Goal: Task Accomplishment & Management: Complete application form

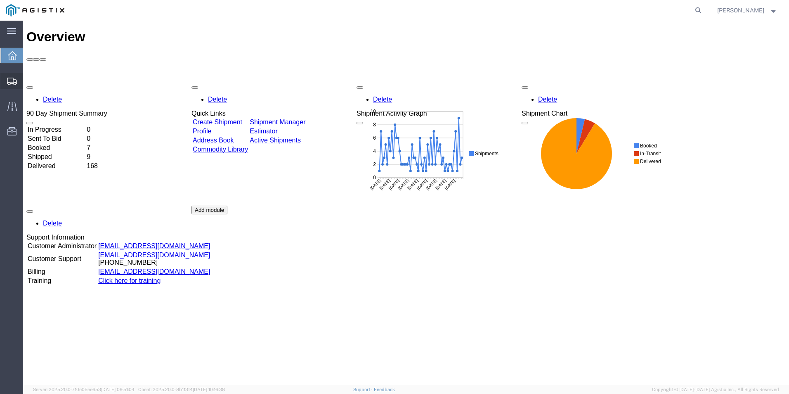
click at [0, 0] on span "Create from Template" at bounding box center [0, 0] width 0 height 0
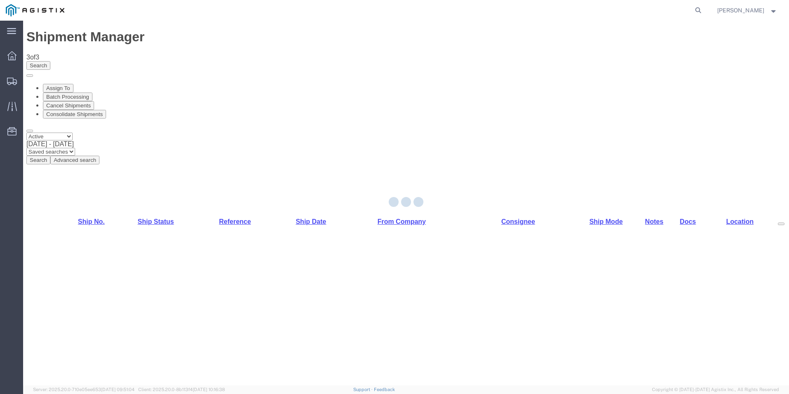
select select "PURCHORD"
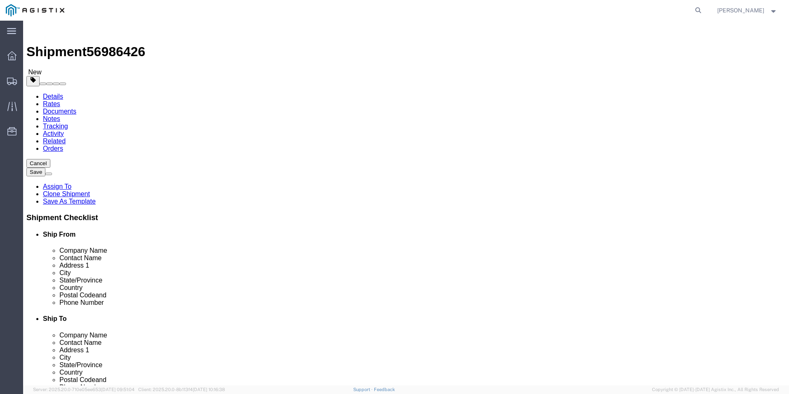
select select "19745"
click input "text"
type input "8888888888"
drag, startPoint x: 430, startPoint y: 241, endPoint x: 448, endPoint y: 234, distance: 19.6
click input "text"
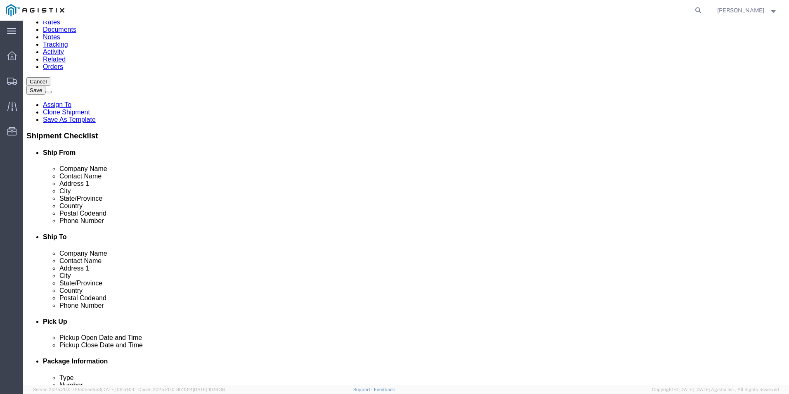
scroll to position [82, 0]
type input "Receiving"
click div
click input "text"
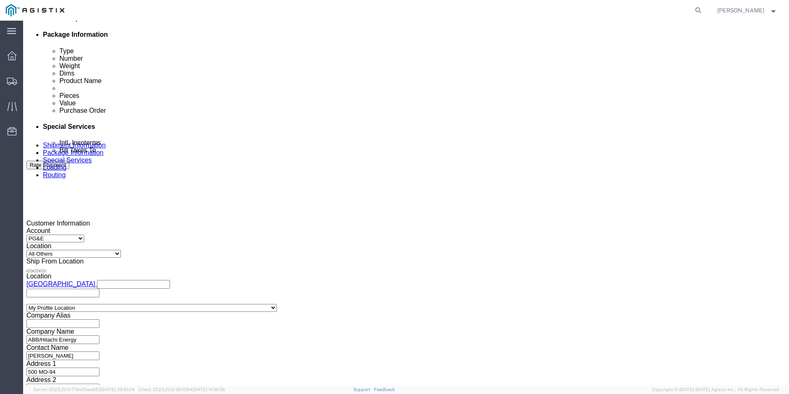
scroll to position [412, 0]
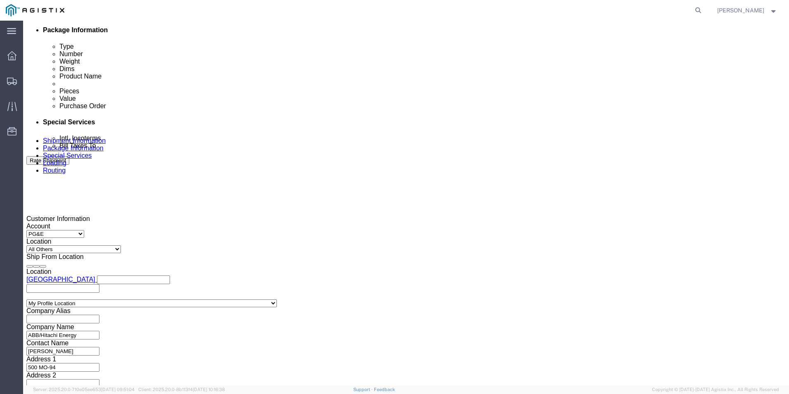
type input "8888888888"
click div
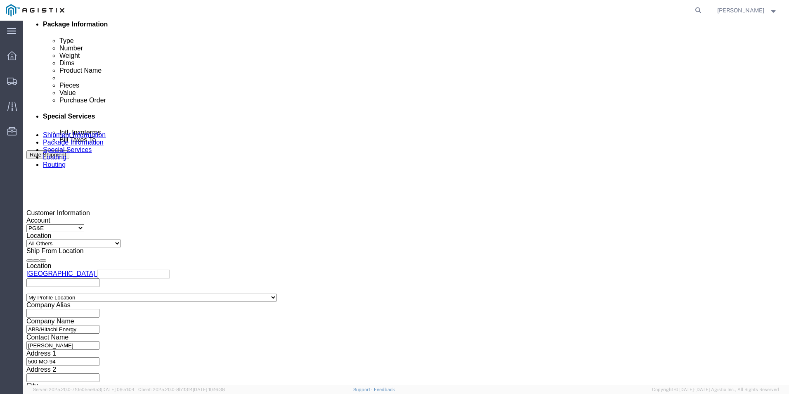
click div
click button "Apply"
click input "text"
type input "3501402780"
click select "Select Account Type Activity ID Airline Appointment Number ASN Batch Request # …"
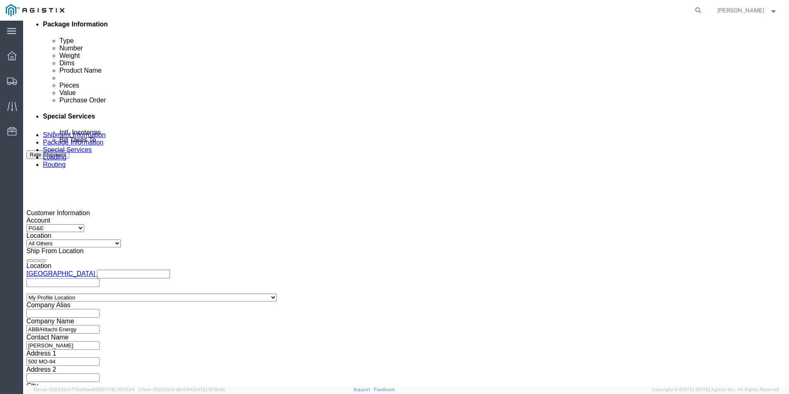
select select "BOL"
click select "Select Account Type Activity ID Airline Appointment Number ASN Batch Request # …"
click input "text"
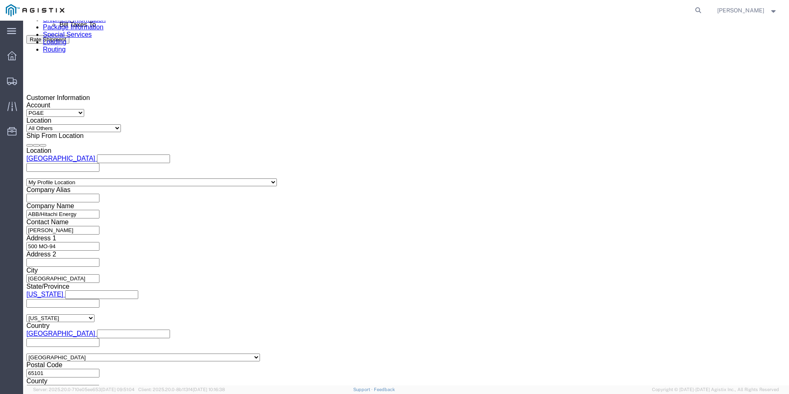
scroll to position [542, 0]
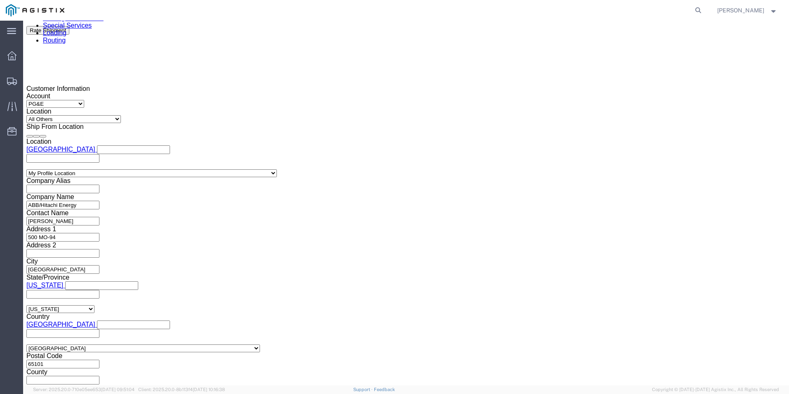
type input "JC0002A16"
click button "Continue"
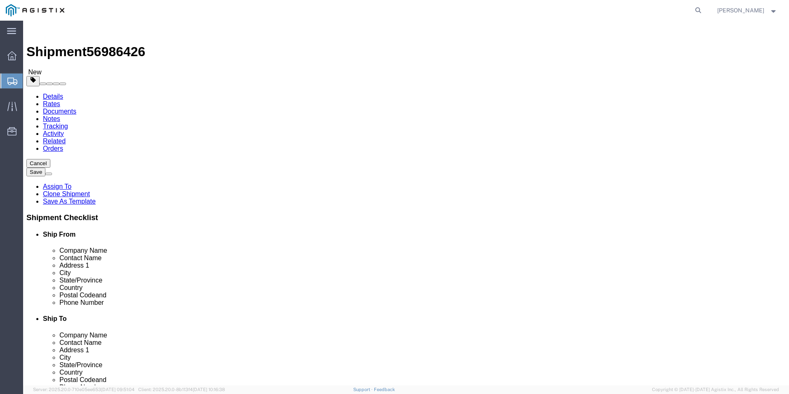
click input "text"
type input "1"
drag, startPoint x: 136, startPoint y: 175, endPoint x: 84, endPoint y: 184, distance: 52.4
click div "Package Type Select Bulk Bundle(s) Cardboard Box(es) Carton(s) Crate(s) Drum(s)…"
type input "9"
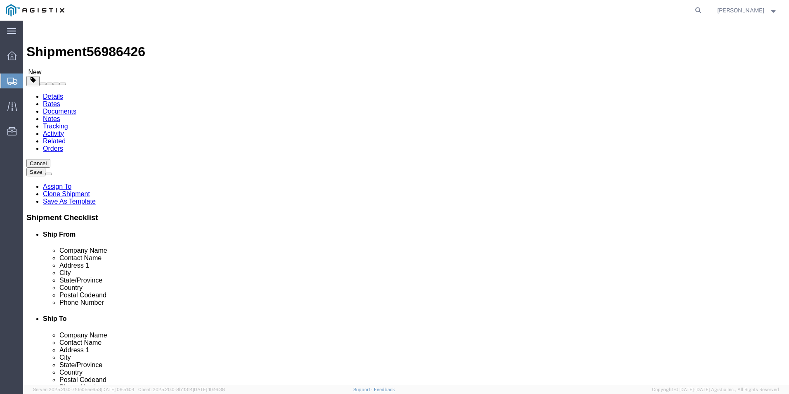
type input "8"
type input "512"
type input "72"
type input "24380.00"
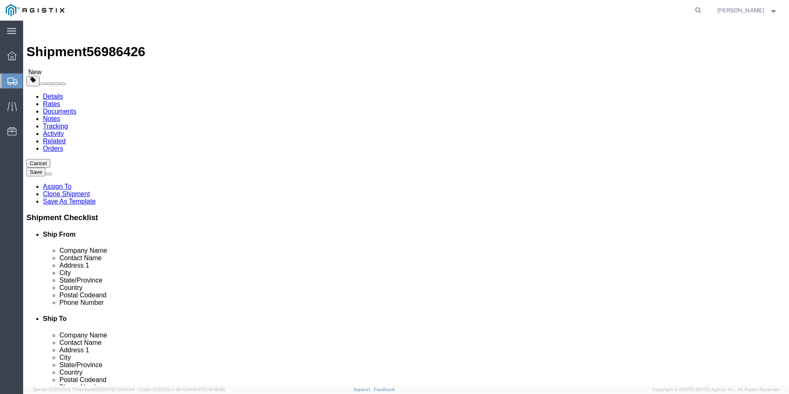
click dd "0.00 Each"
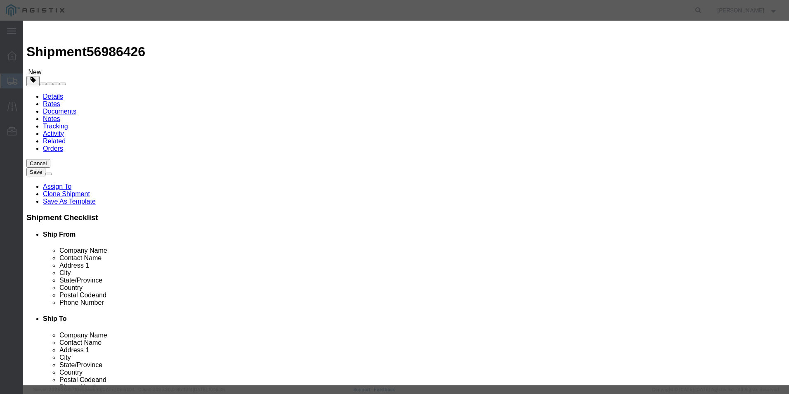
drag, startPoint x: 257, startPoint y: 77, endPoint x: 245, endPoint y: 52, distance: 27.7
click div "Pieces 0.00 Select Bag Barrels 100Board Feet Bottle Box Blister Pack Carats Can…"
type input "9"
click button "Save & Close"
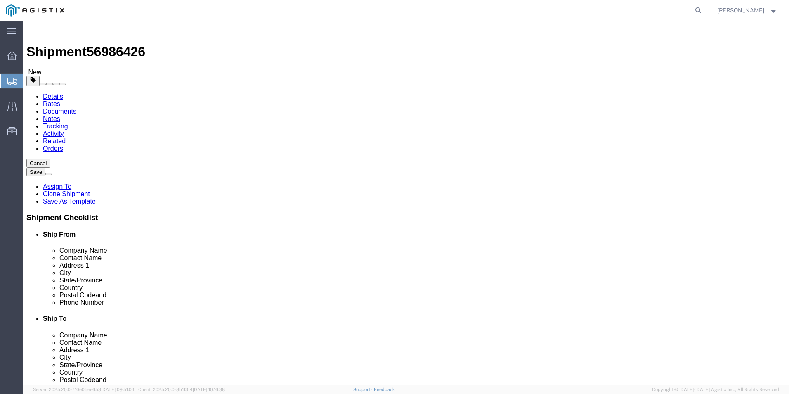
click button "Continue"
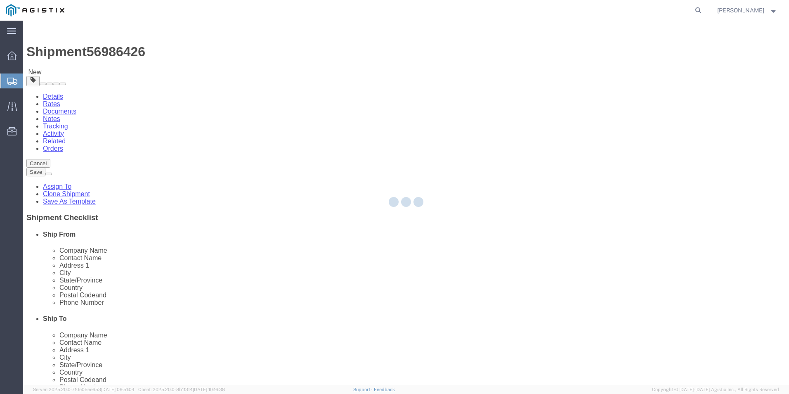
select select
select select "COSTCENTER"
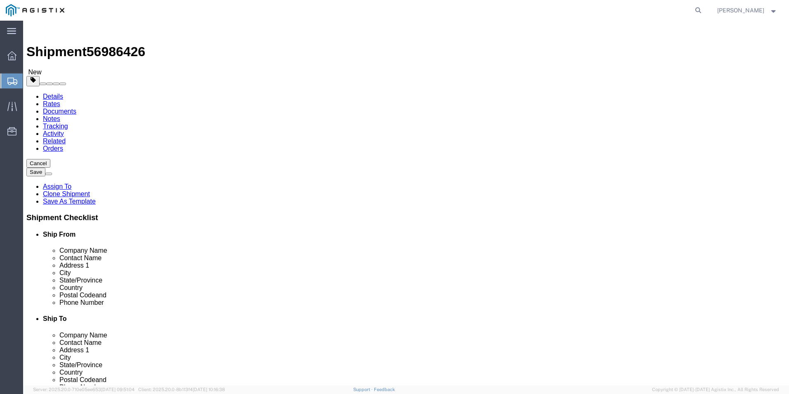
click link "Documents"
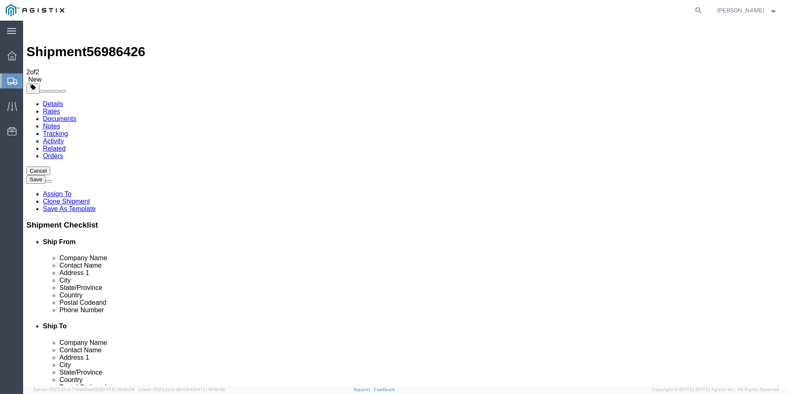
click at [118, 44] on span "56986426" at bounding box center [116, 51] width 59 height 15
click at [119, 44] on span "56986426" at bounding box center [116, 51] width 59 height 15
copy span "56986426"
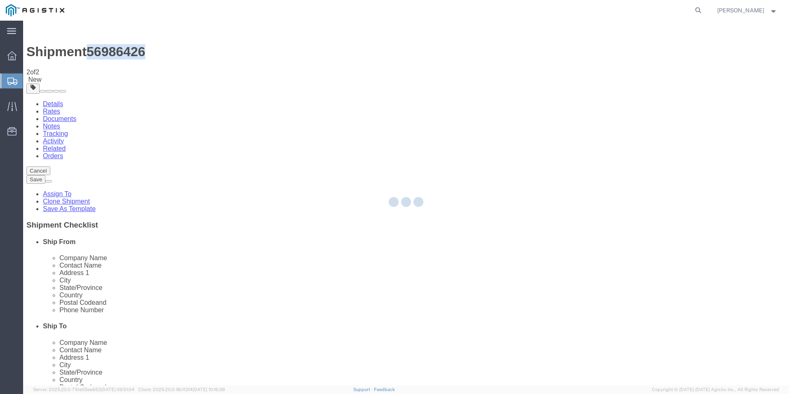
select select "54011"
select select "19745"
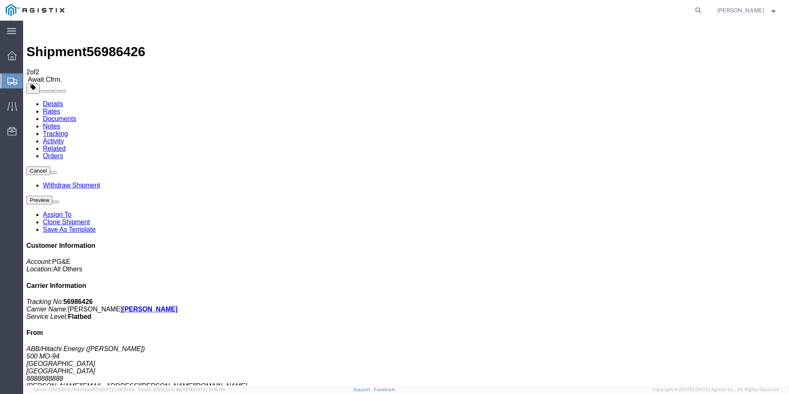
click at [0, 0] on span "Create from Template" at bounding box center [0, 0] width 0 height 0
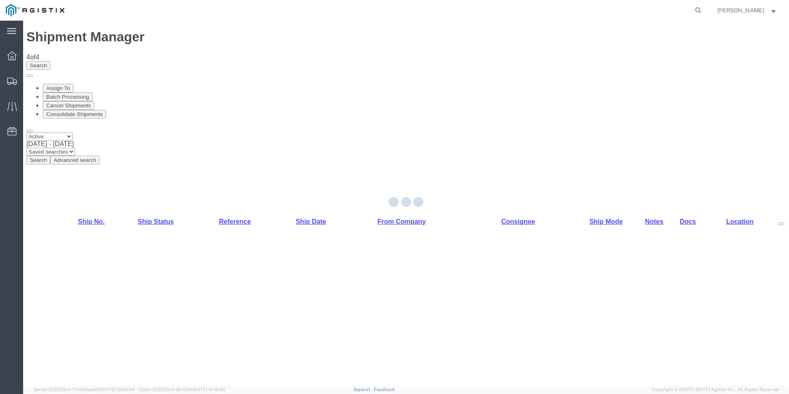
select select "54011"
select select "PURCHORD"
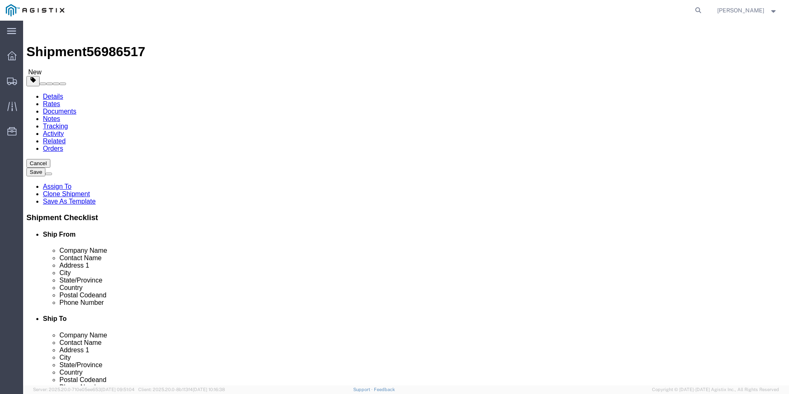
click input "text"
type input "8888888888"
click input "text"
type input "r"
type input "Receiving"
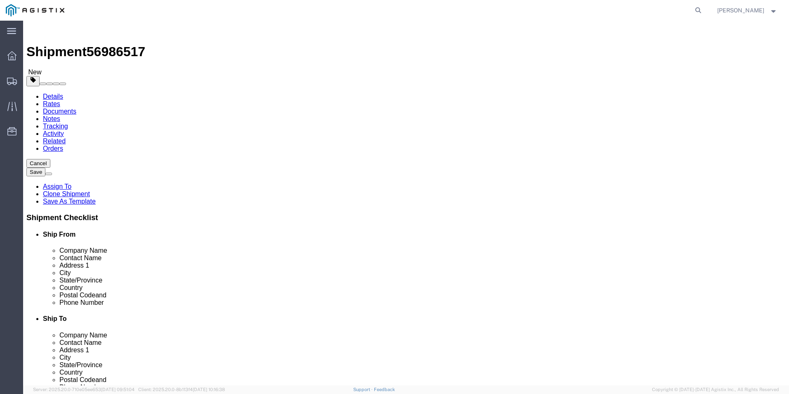
click input "text"
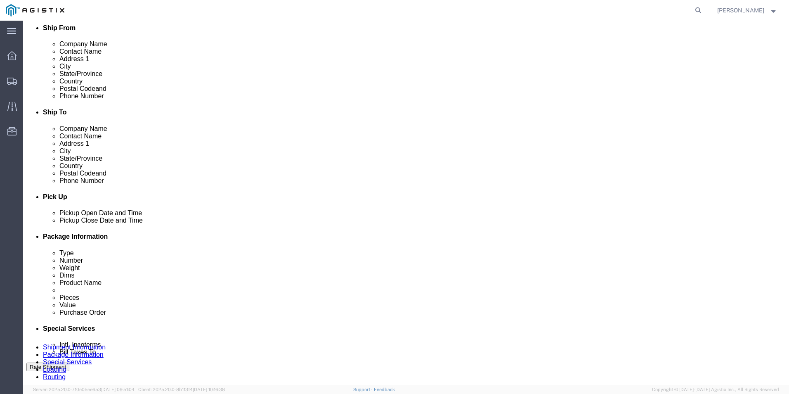
type input "8888888888"
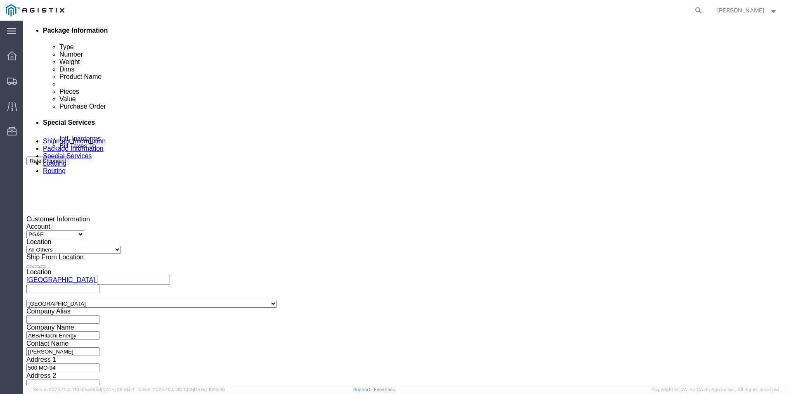
scroll to position [412, 0]
click div
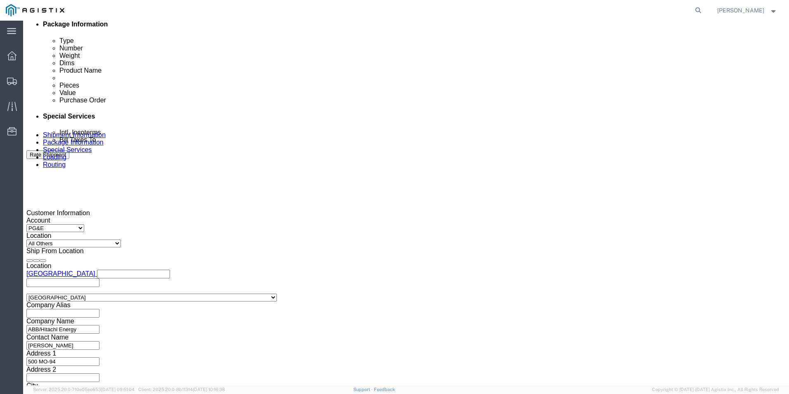
click div
click button "Apply"
click input "text"
type input "3501407404"
click select "Select Account Type Activity ID Airline Appointment Number ASN Batch Request # …"
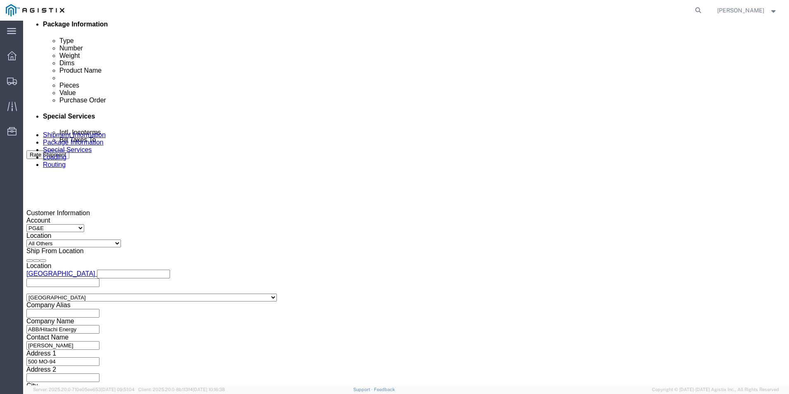
select select "BOL"
click select "Select Account Type Activity ID Airline Appointment Number ASN Batch Request # …"
click input "text"
type input "j"
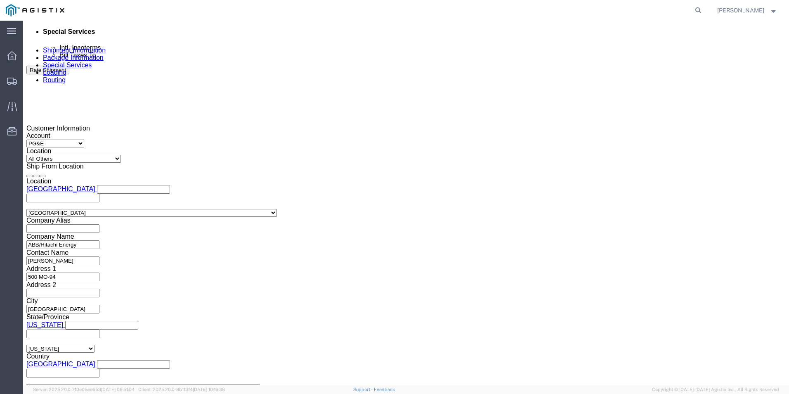
scroll to position [542, 0]
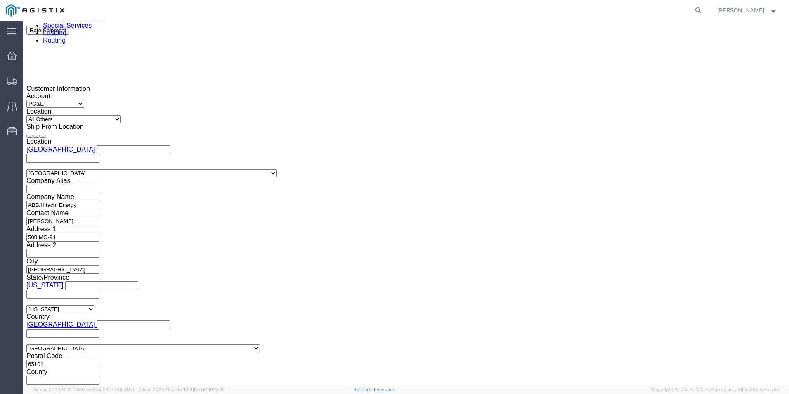
type input "JC0002A18"
click button "Continue"
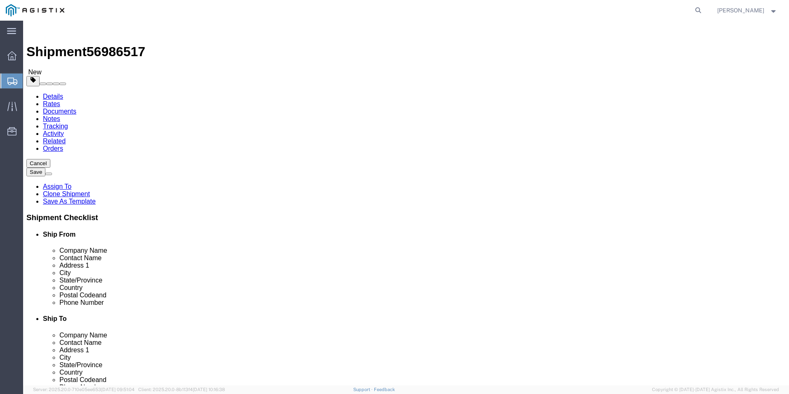
click input "text"
type input "1"
drag, startPoint x: 129, startPoint y: 174, endPoint x: 110, endPoint y: 176, distance: 19.0
click div "1"
type input "7"
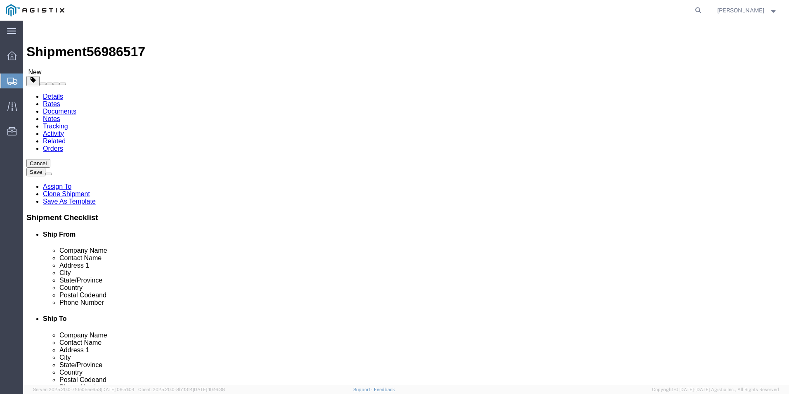
type input "534"
type input "72"
type input "33740.00"
click dd "0.00 Each"
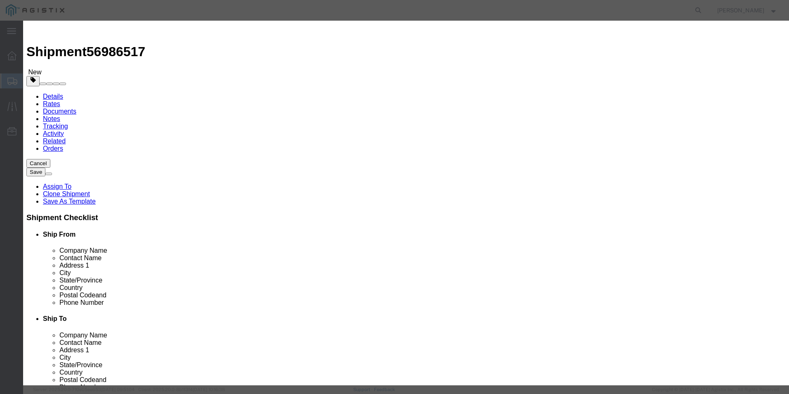
drag, startPoint x: 265, startPoint y: 80, endPoint x: 199, endPoint y: 79, distance: 66.4
click div "Pieces 0.00 Select Bag Barrels 100Board Feet Bottle Box Blister Pack Carats Can…"
type input "7"
click button "Save & Close"
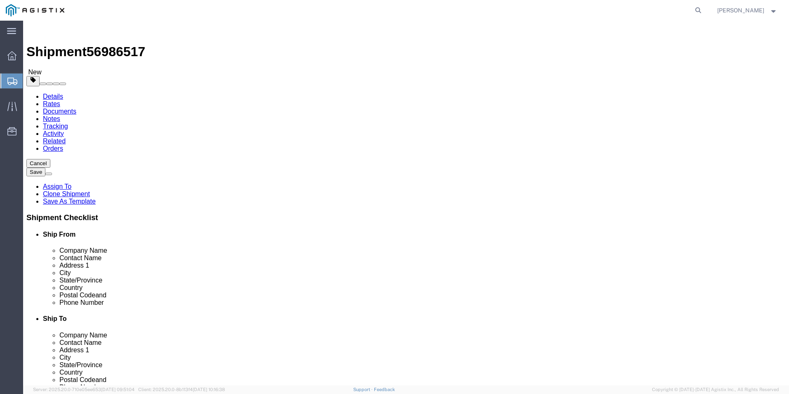
click button "Continue"
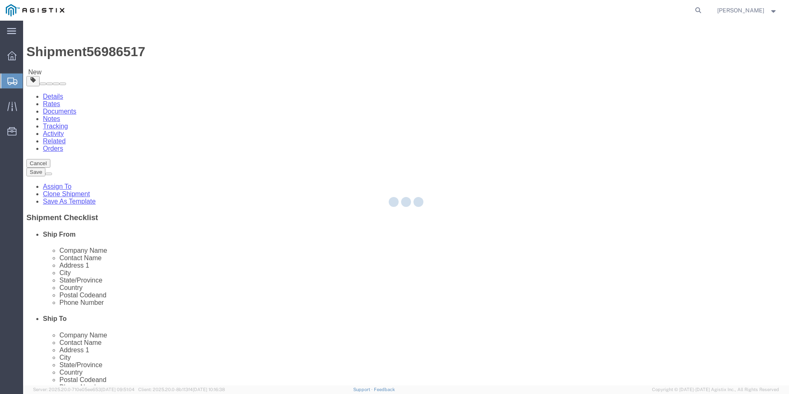
select select
select select "COSTCENTER"
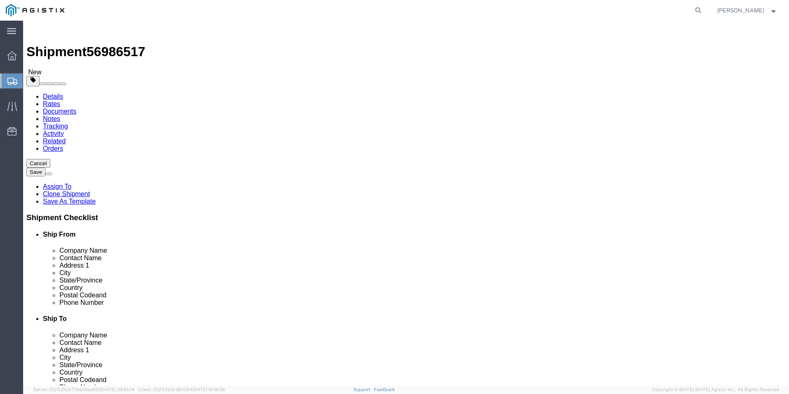
click span "56986517"
copy span "56986517"
click link "Documents"
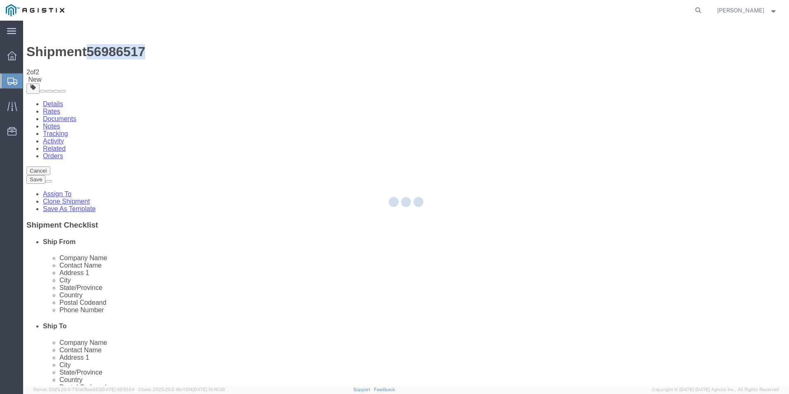
select select "54011"
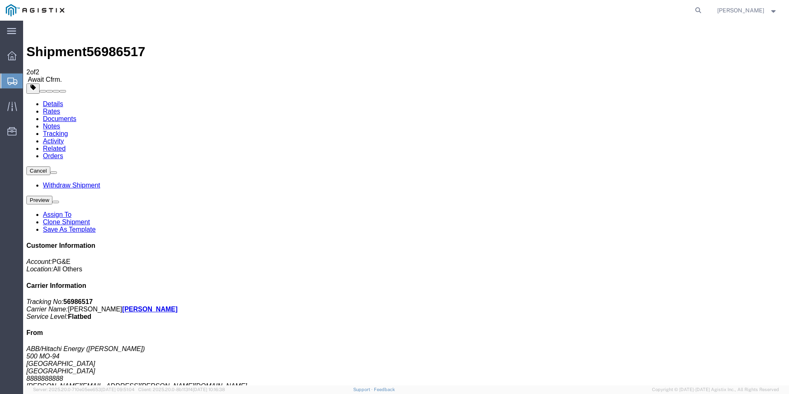
click at [0, 0] on span "Create from Template" at bounding box center [0, 0] width 0 height 0
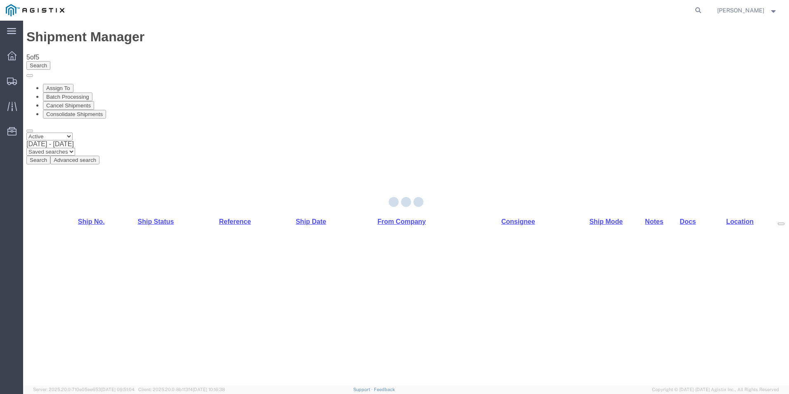
select select "54011"
select select "PURCHORD"
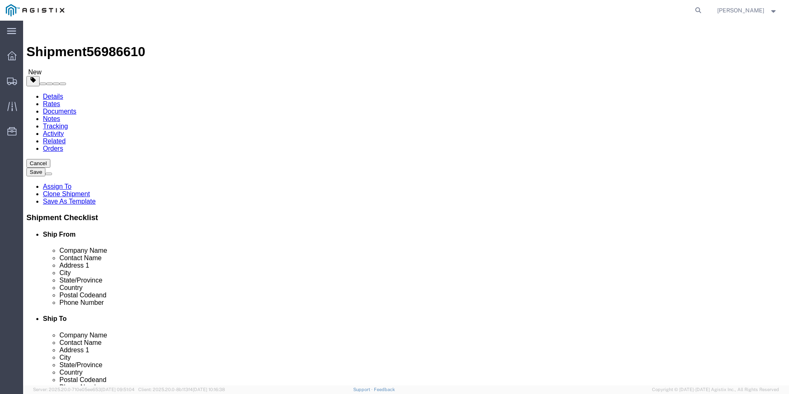
click input "text"
type input "8888888888"
click input "text"
type input "r"
type input "Receiving"
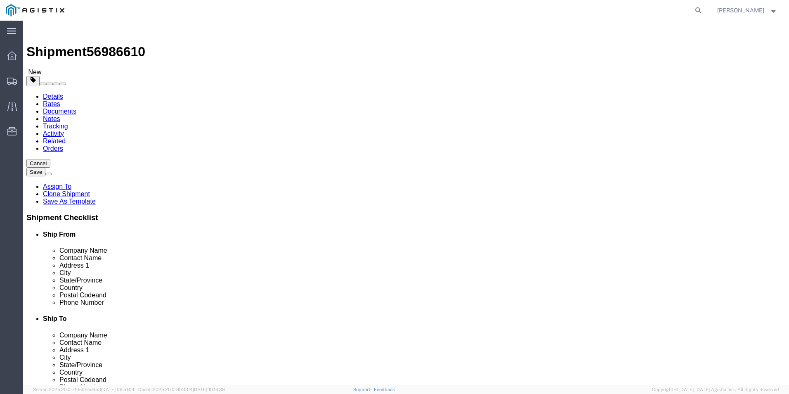
click input "text"
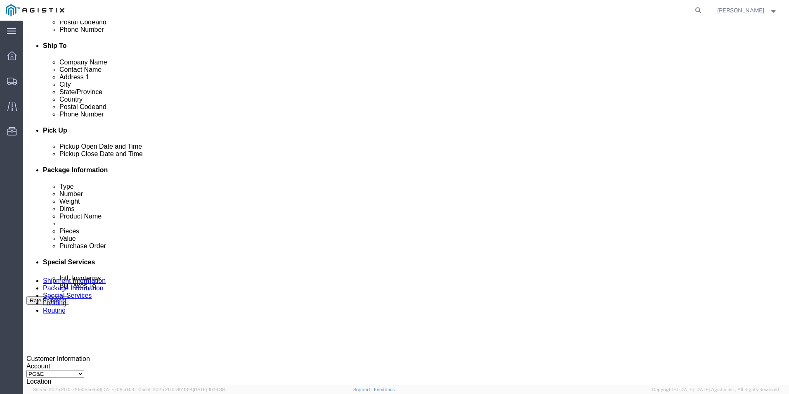
scroll to position [454, 0]
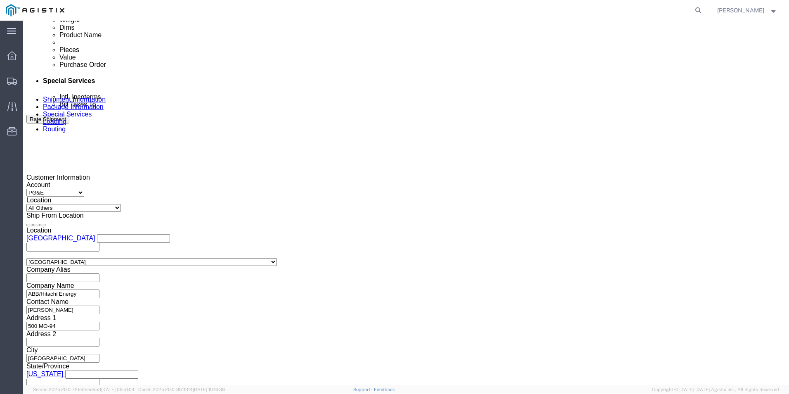
type input "8888888888"
click div
drag, startPoint x: 542, startPoint y: 323, endPoint x: 537, endPoint y: 320, distance: 6.7
click button "Apply"
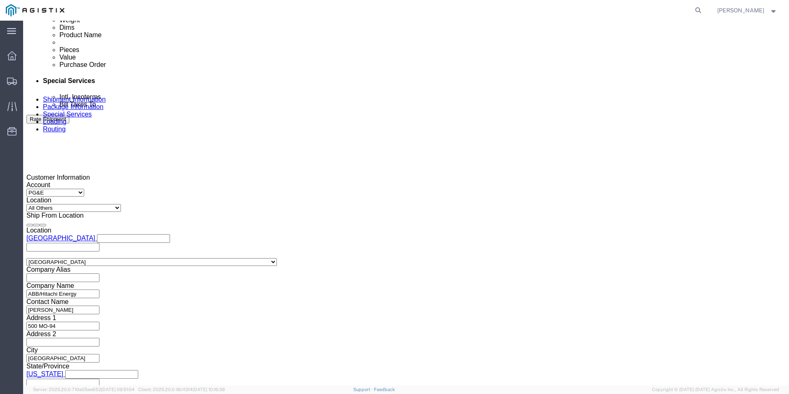
click input "text"
type input "3501414300"
click select "Select Account Type Activity ID Airline Appointment Number ASN Batch Request # …"
select select "BOL"
click select "Select Account Type Activity ID Airline Appointment Number ASN Batch Request # …"
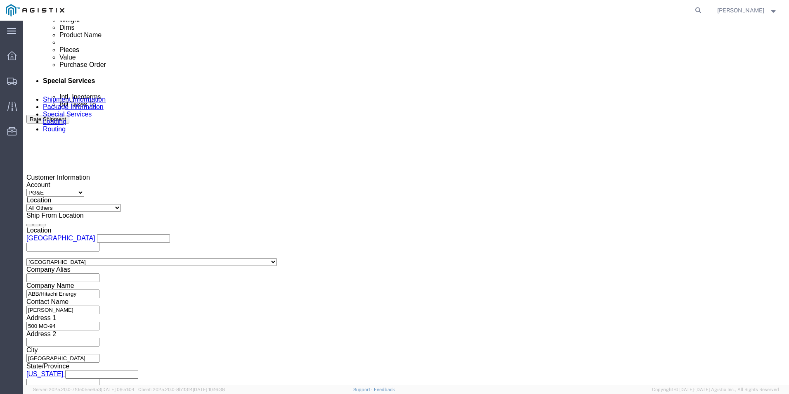
click input "text"
type input "j"
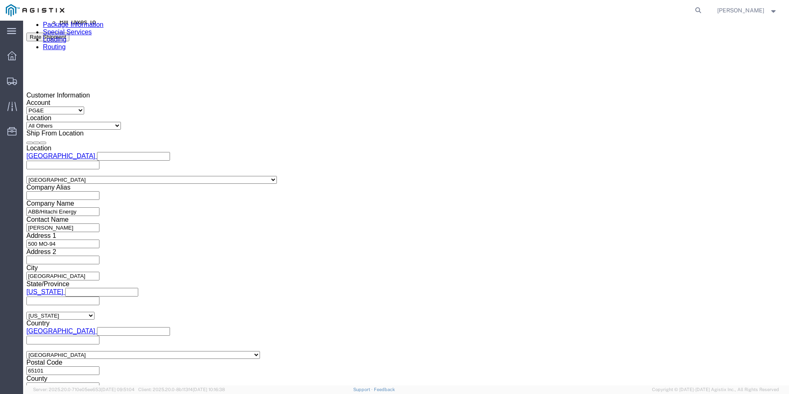
scroll to position [542, 0]
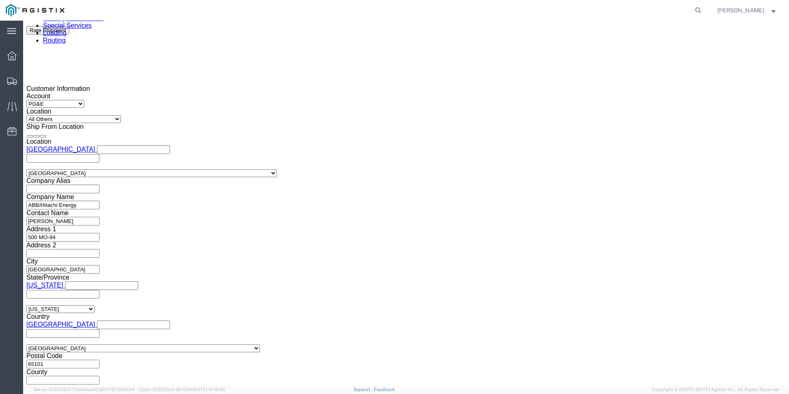
type input "JC0002A19"
click button "Continue"
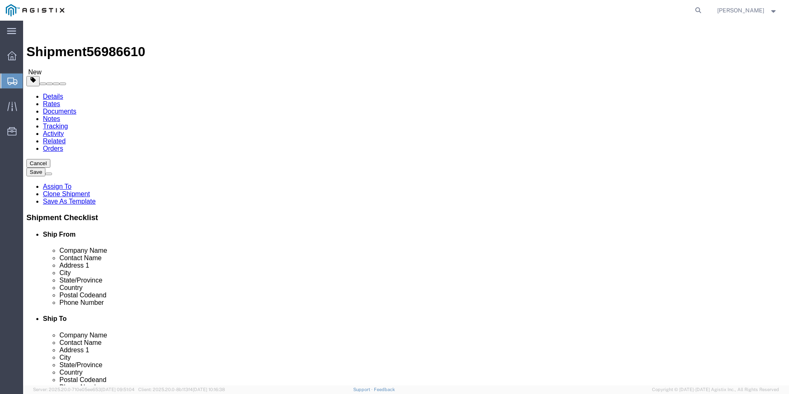
click input "text"
type input "1"
drag, startPoint x: 125, startPoint y: 176, endPoint x: 106, endPoint y: 176, distance: 19.8
click div "1"
type input "12"
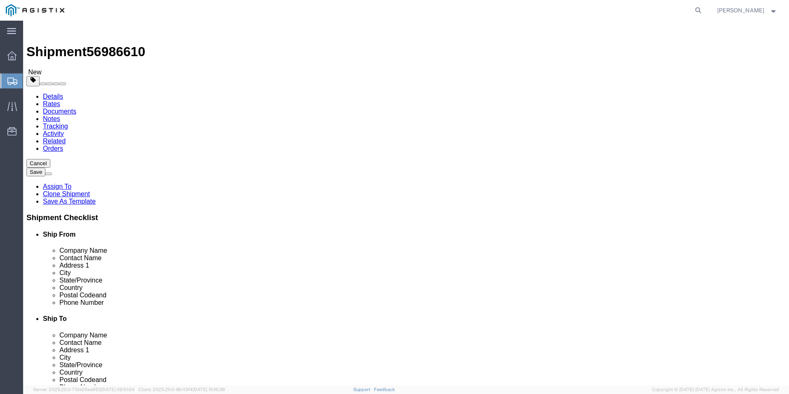
type input "438"
type input "72"
click input "22060"
type input "22060.00"
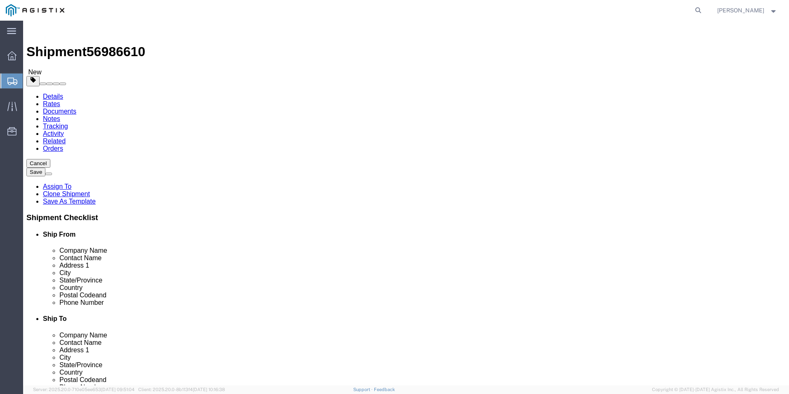
click dd "0.00 Each"
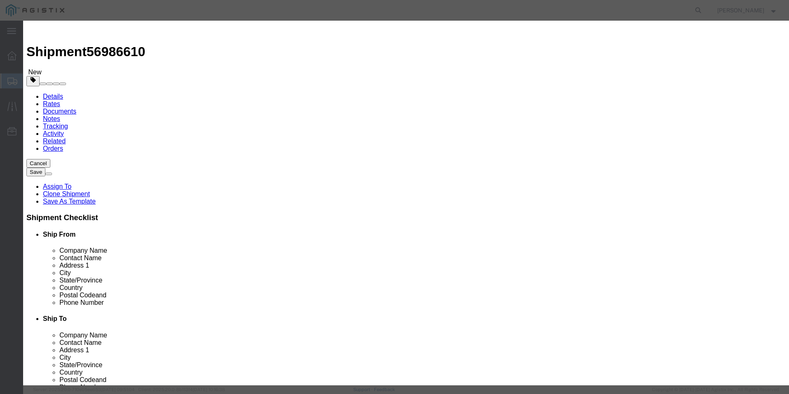
drag, startPoint x: 262, startPoint y: 79, endPoint x: 224, endPoint y: 78, distance: 37.1
click div "Pieces 0.00 Select Bag Barrels 100Board Feet Bottle Box Blister Pack Carats Can…"
type input "12"
click button "Save & Close"
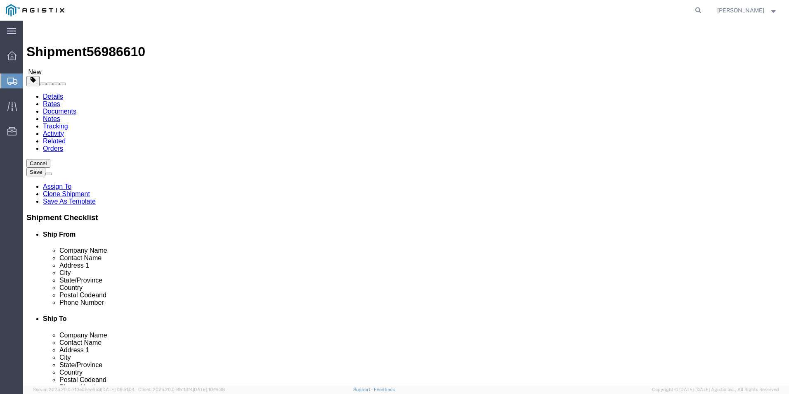
click button "Continue"
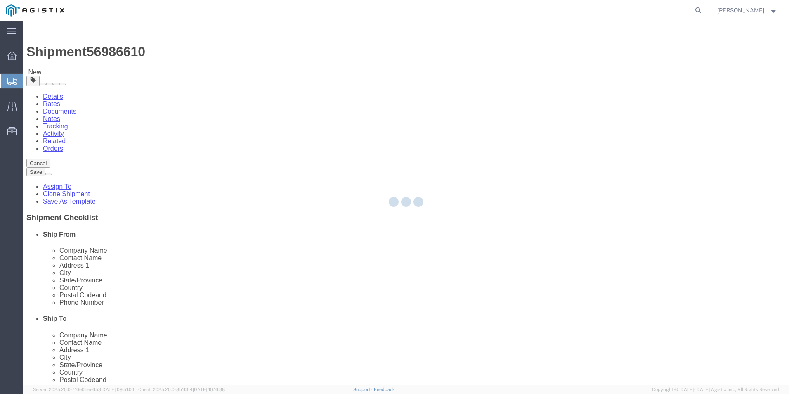
select select
select select "COSTCENTER"
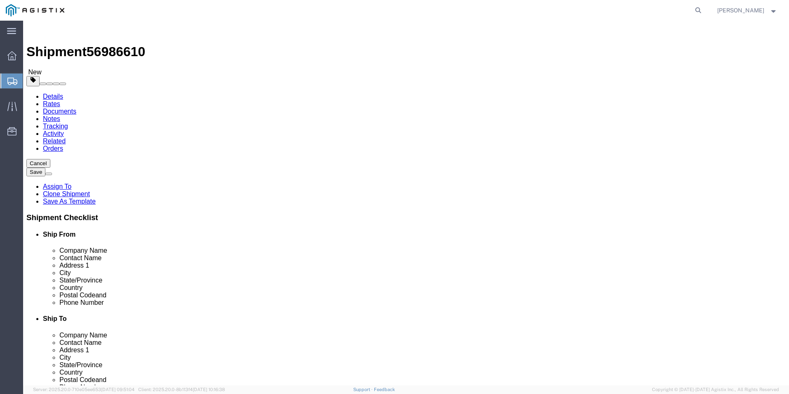
click span "56986610"
copy span "56986610"
click link "Documents"
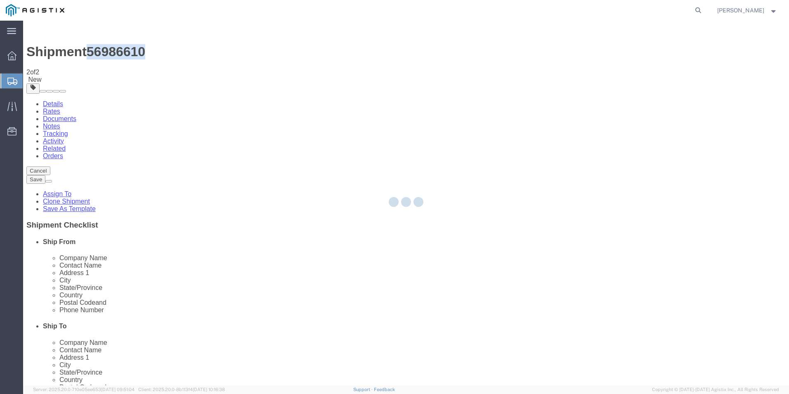
select select "54011"
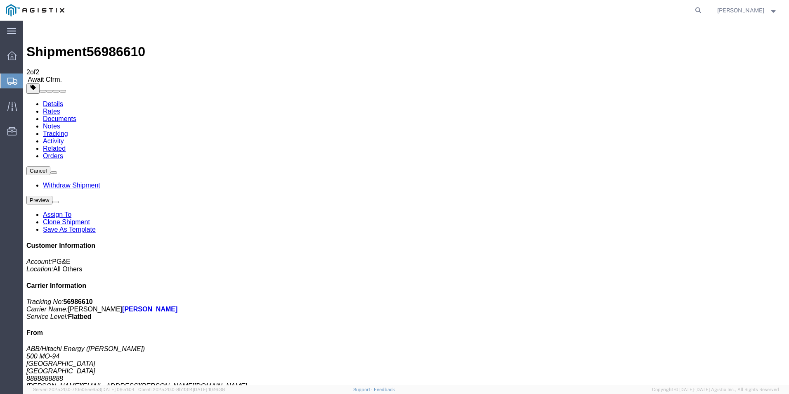
click at [0, 0] on span "Create from Template" at bounding box center [0, 0] width 0 height 0
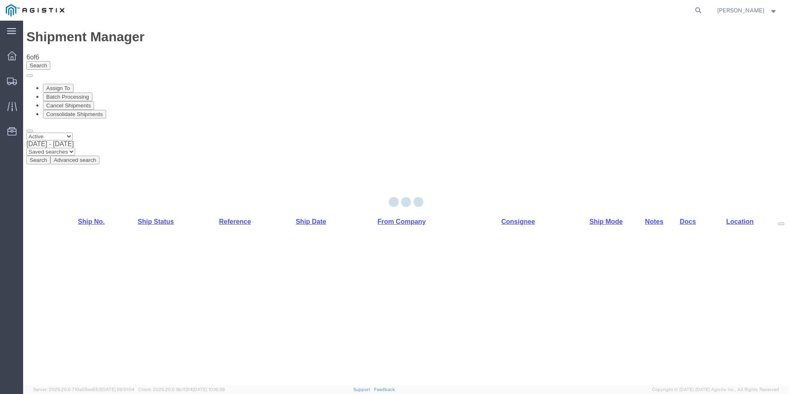
select select "54011"
select select "PURCHORD"
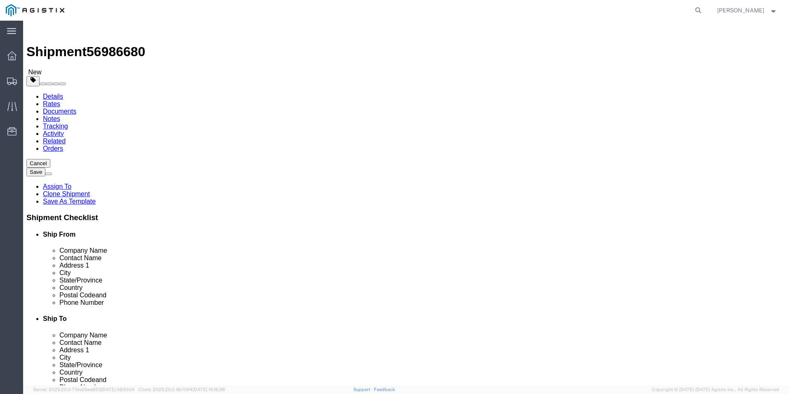
click input "text"
type input "8888888888"
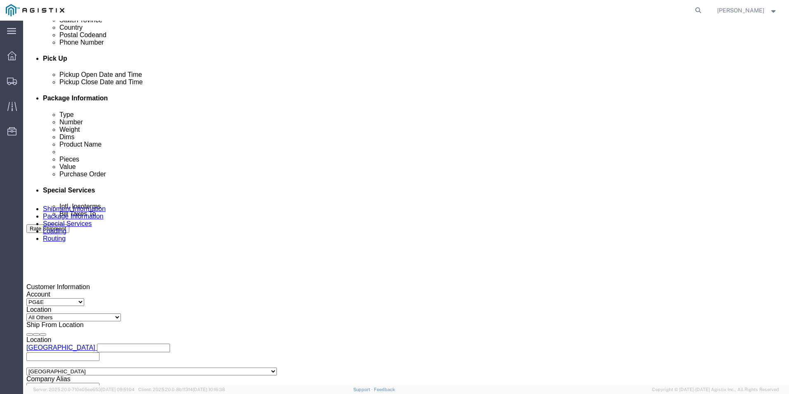
scroll to position [330, 0]
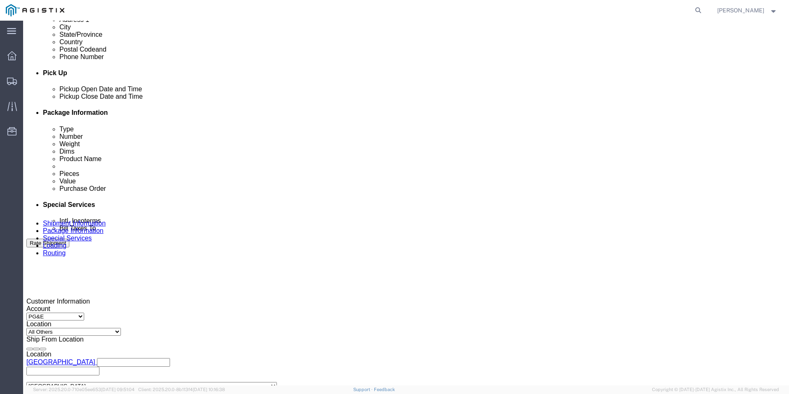
click button "Add Stop"
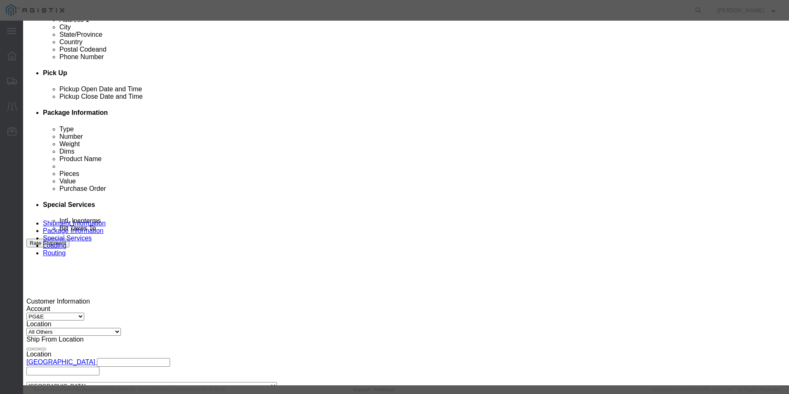
type input "FRES"
select select "19745"
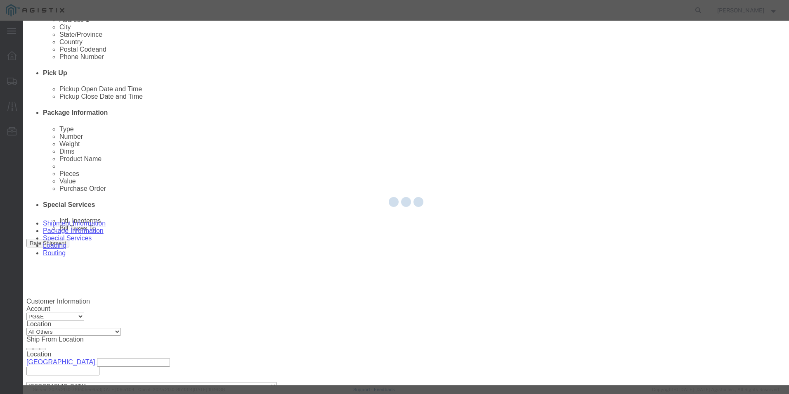
type input "PG&E"
type input "[STREET_ADDRESS]"
type input "[GEOGRAPHIC_DATA]"
type input "93725"
select select "CA"
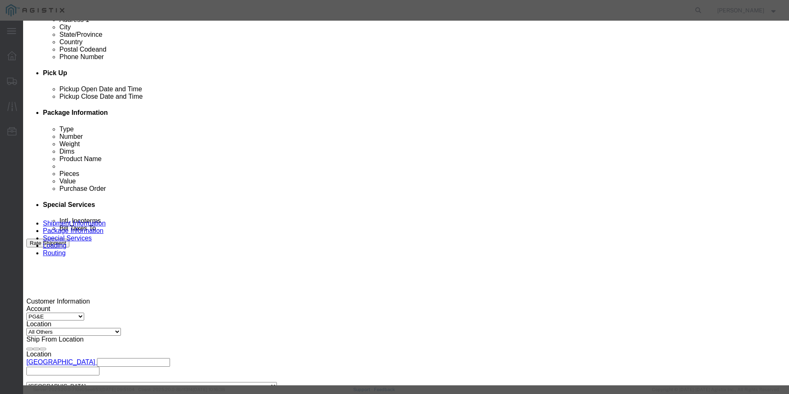
click input "text"
type input "Receiving"
click label "Address 2"
click input "text"
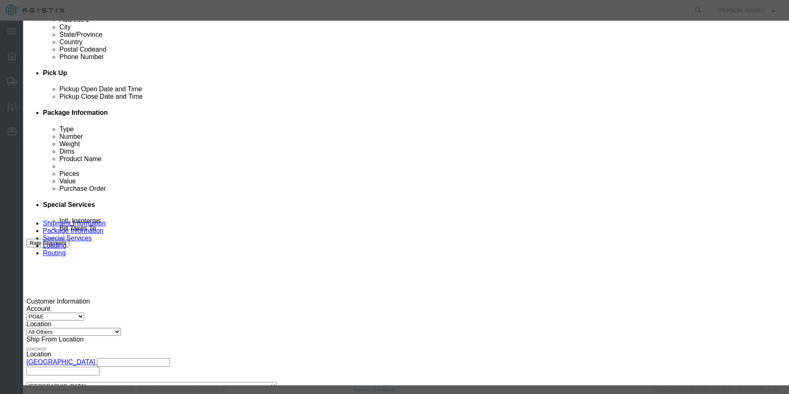
type input "8888888888"
click div "Save Save & Add Another Close"
click button "Save"
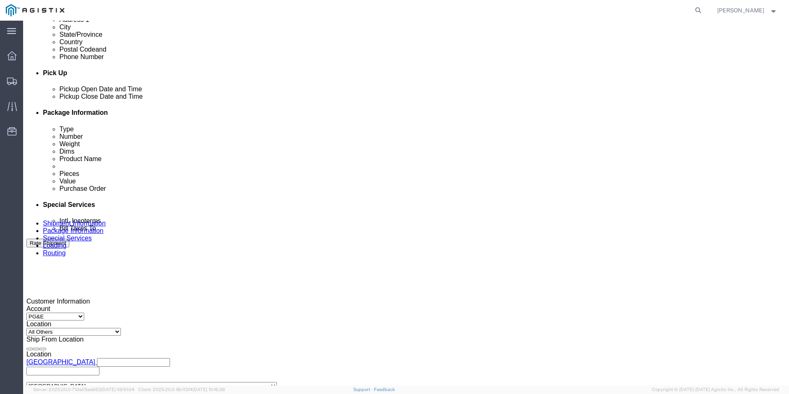
click select "Pickup Delivery"
select select "D"
click select "Pickup Delivery"
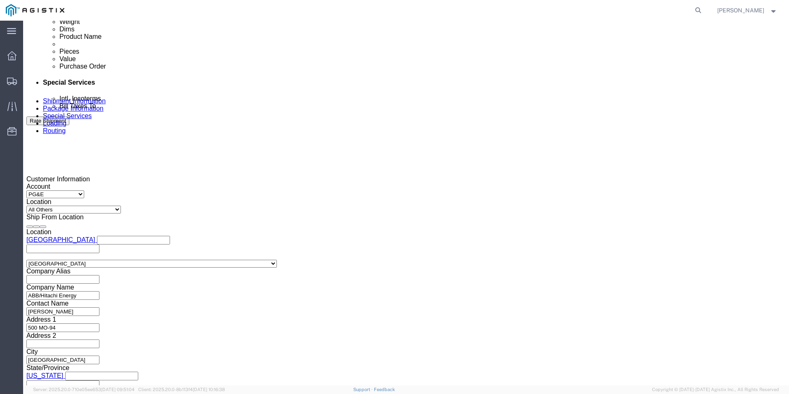
scroll to position [495, 0]
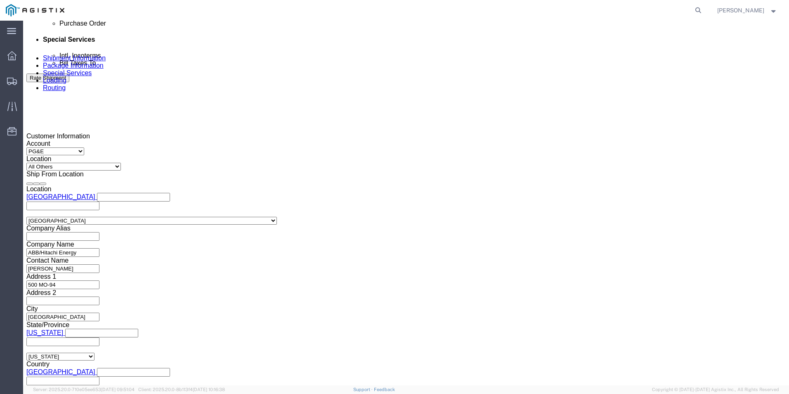
click div
click button "Apply"
click input "text"
type input "3501414388"
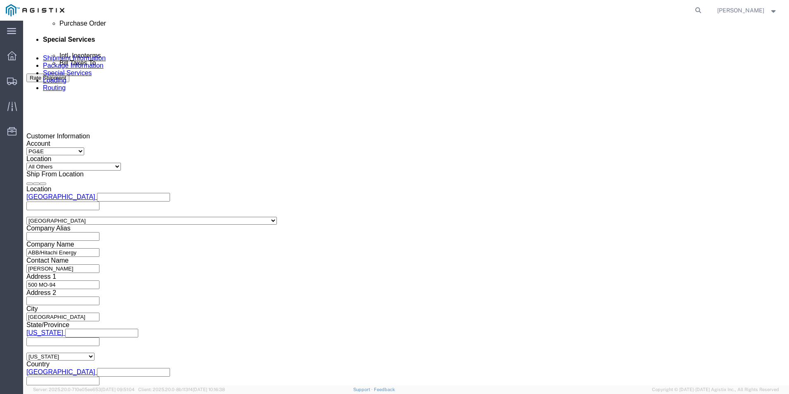
click select "Select Account Type Activity ID Airline Appointment Number ASN Batch Request # …"
select select "BOL"
click select "Select Account Type Activity ID Airline Appointment Number ASN Batch Request # …"
click input "text"
type input "JC0002A1B"
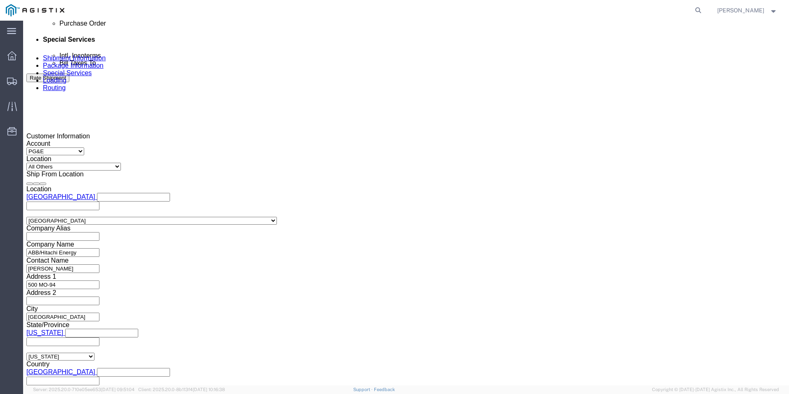
drag, startPoint x: 678, startPoint y: 346, endPoint x: 672, endPoint y: 357, distance: 12.6
click button "Rate Shipment"
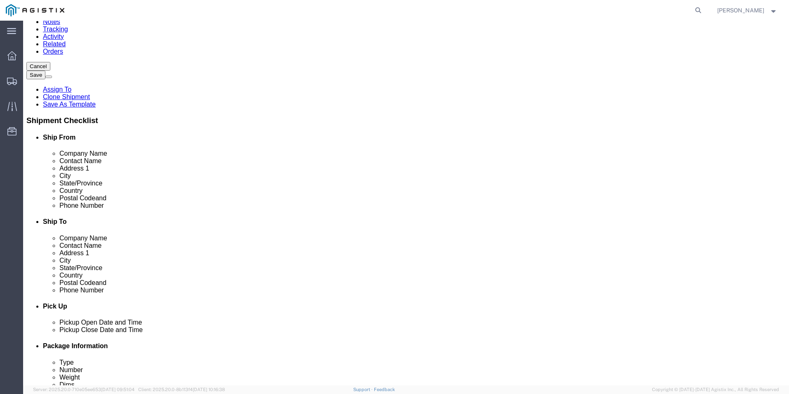
scroll to position [82, 0]
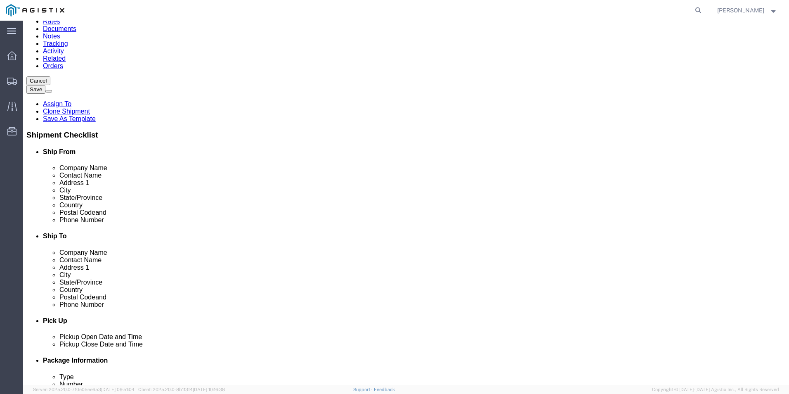
click icon
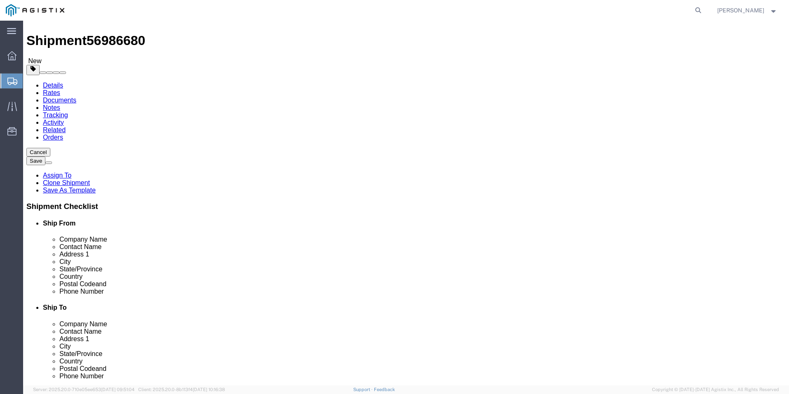
click input "text"
type input "1"
drag, startPoint x: 128, startPoint y: 218, endPoint x: 108, endPoint y: 218, distance: 19.8
click div "1"
type input "9"
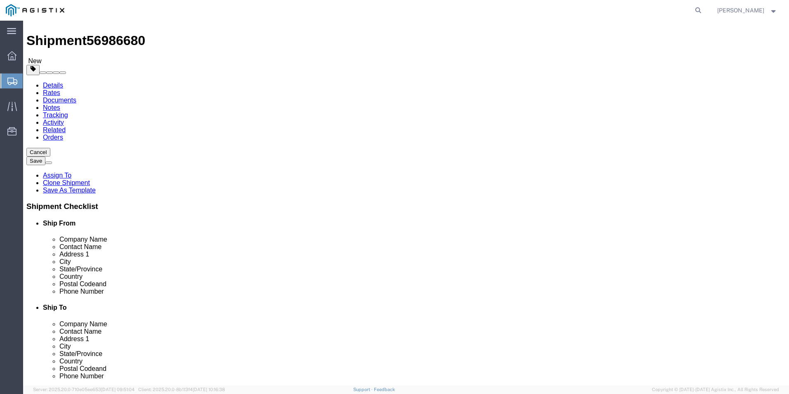
type input "226"
type input "72"
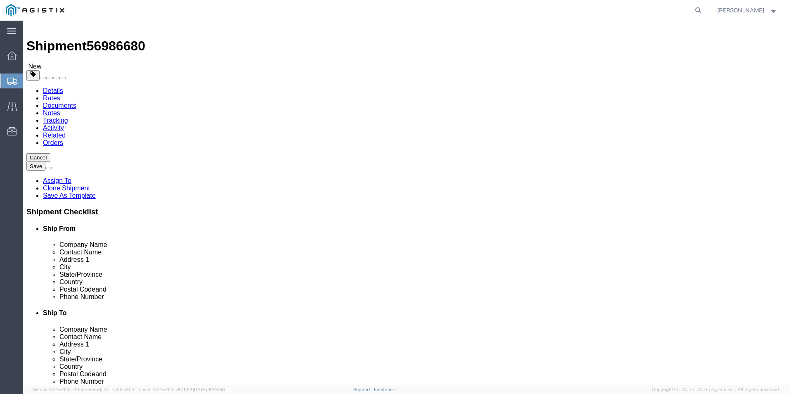
type input "72"
type input "18420.00"
click div "9 x Pallet(s) Standard (Not Stackable) Package Type Select Bulk Bundle(s) Cardb…"
click dd "0.00 Each"
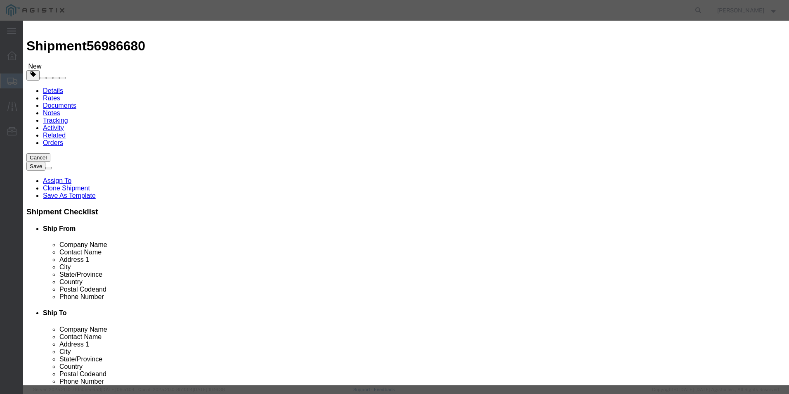
drag, startPoint x: 255, startPoint y: 81, endPoint x: 207, endPoint y: 74, distance: 48.3
click div "Pieces 0.00 Select Bag Barrels 100Board Feet Bottle Box Blister Pack Carats Can…"
type input "9"
click button "Save & Close"
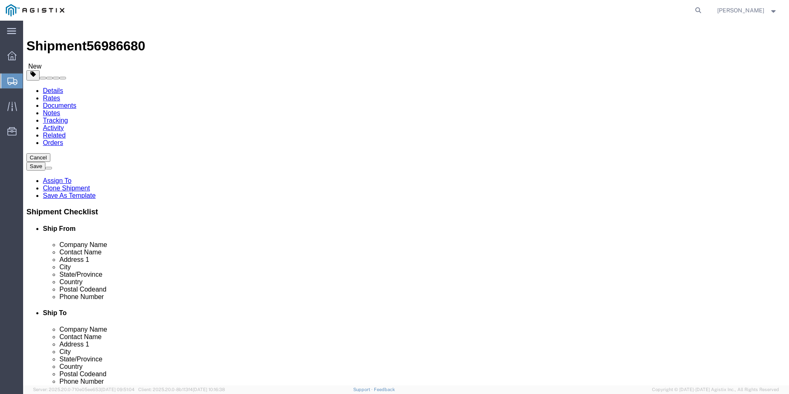
click span "button"
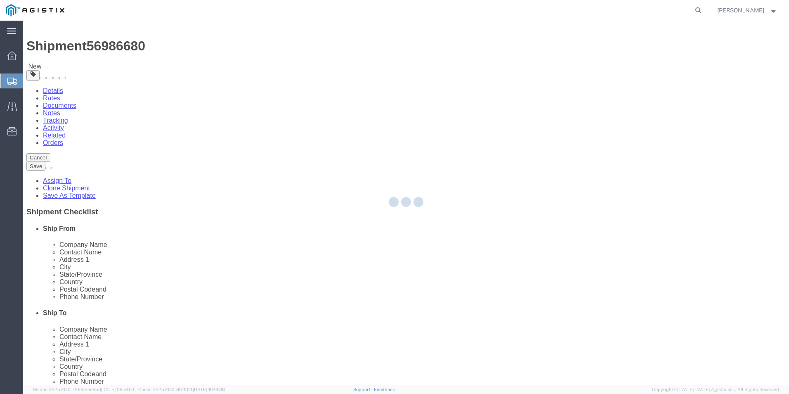
scroll to position [0, 0]
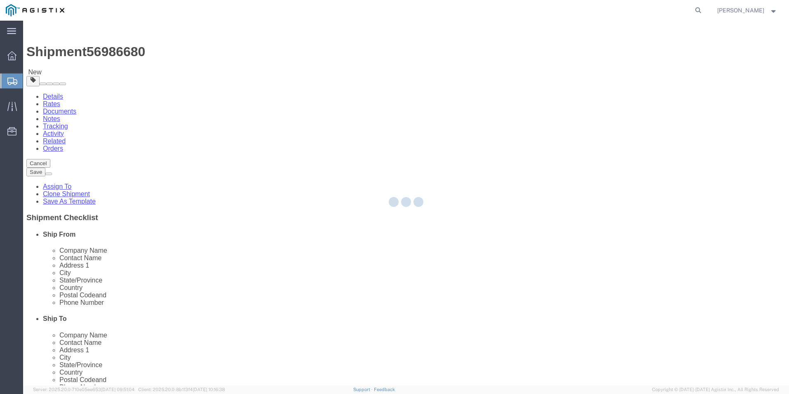
select select "PSNS"
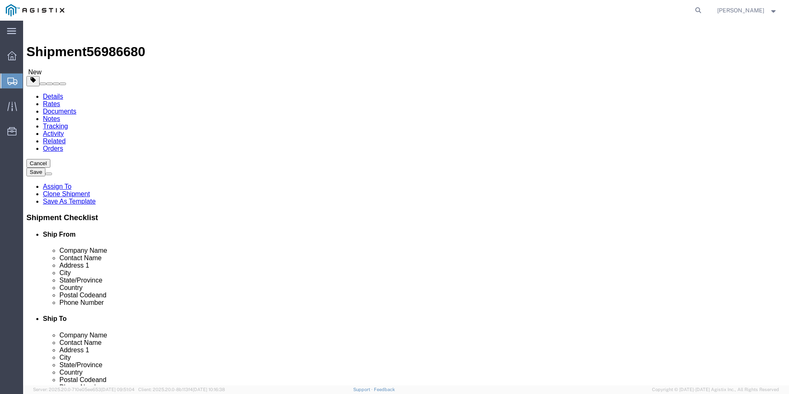
drag, startPoint x: 425, startPoint y: 175, endPoint x: 410, endPoint y: 175, distance: 15.7
click input "9"
type input "6"
type input "156"
type input "8880.00"
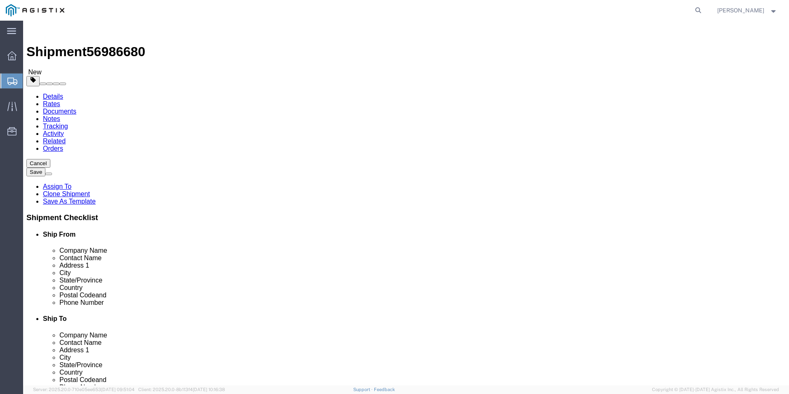
click dd "9.00 Each"
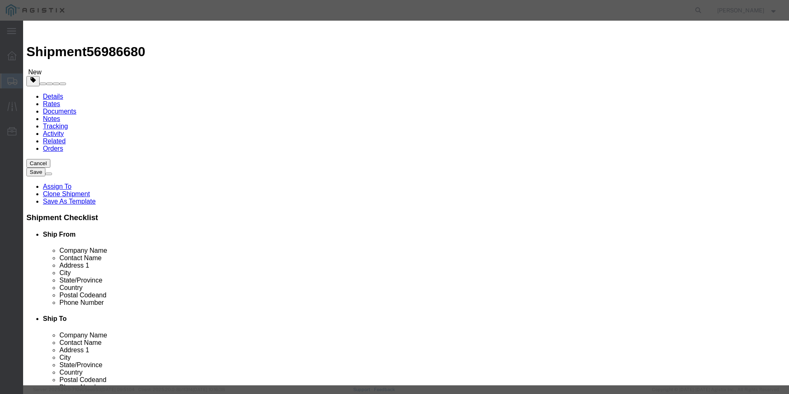
drag, startPoint x: 253, startPoint y: 80, endPoint x: 234, endPoint y: 79, distance: 18.6
click div "9.00"
drag, startPoint x: 234, startPoint y: 79, endPoint x: 230, endPoint y: 80, distance: 4.1
click div "9.00"
drag, startPoint x: 240, startPoint y: 80, endPoint x: 234, endPoint y: 81, distance: 6.2
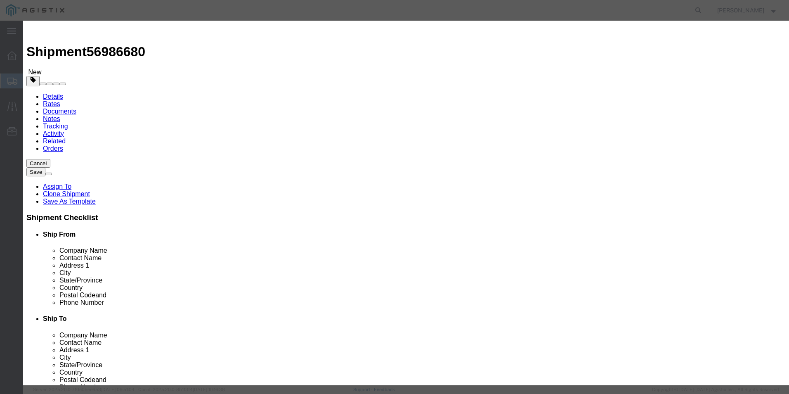
click div "9.00"
type input "6"
click button "Save & Close"
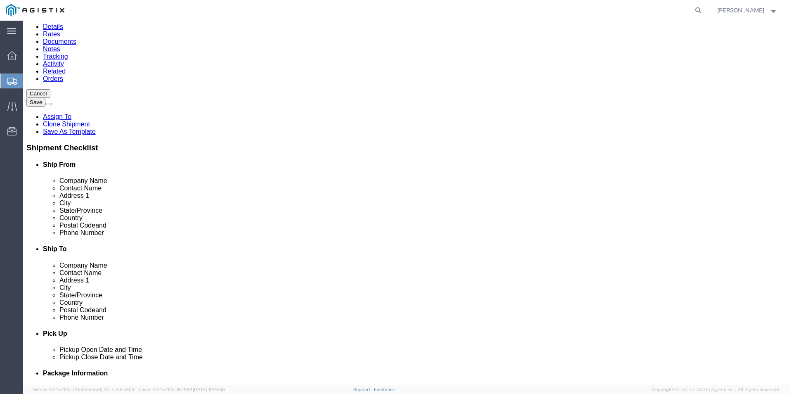
scroll to position [71, 0]
click button "Continue"
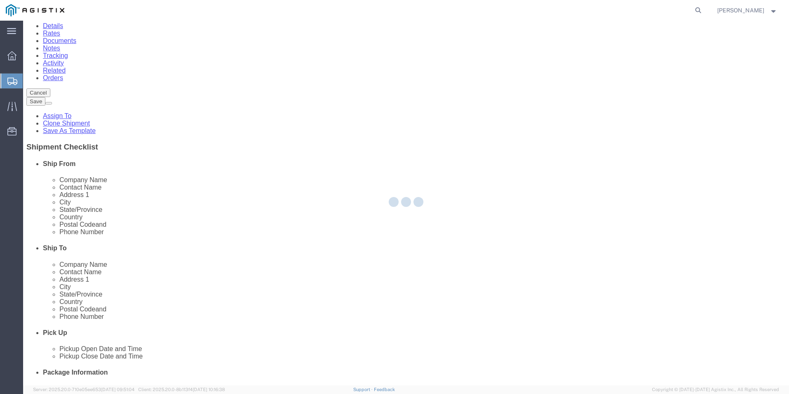
select select
select select "COSTCENTER"
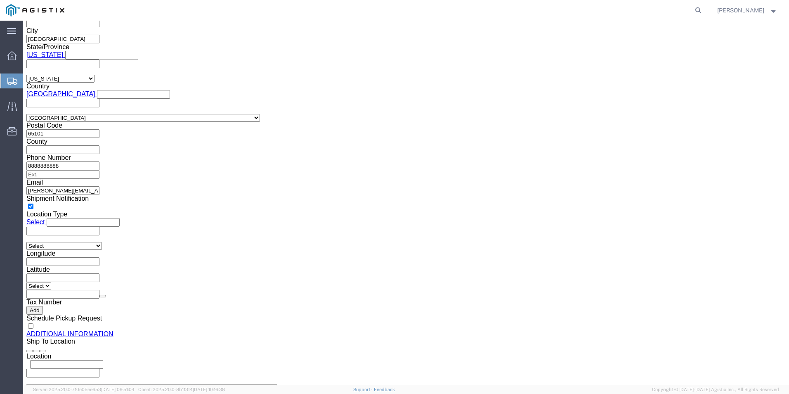
scroll to position [806, 0]
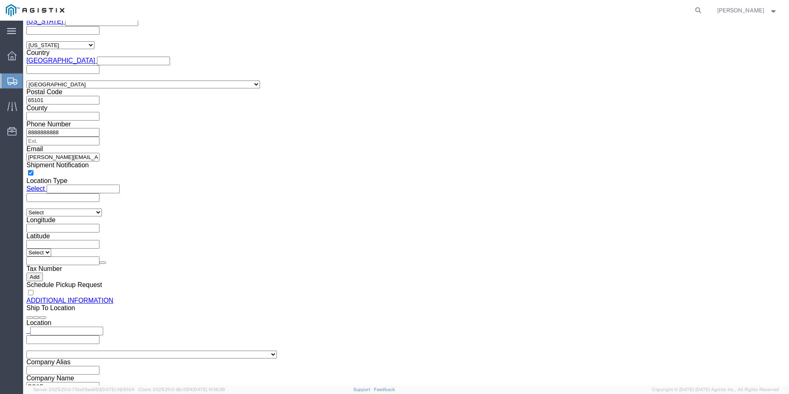
click button "Continue"
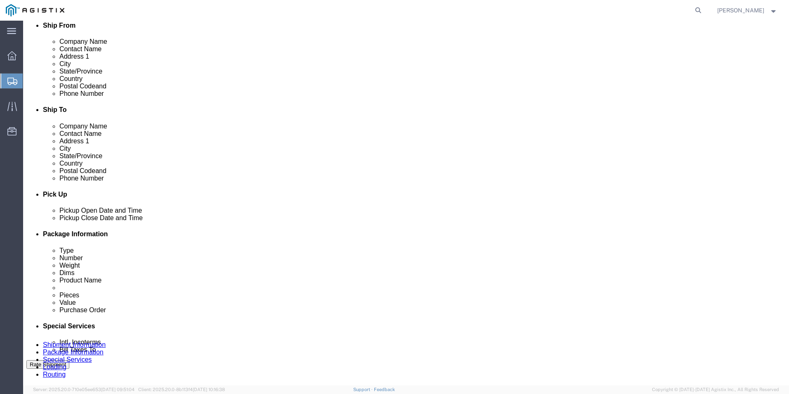
scroll to position [194, 0]
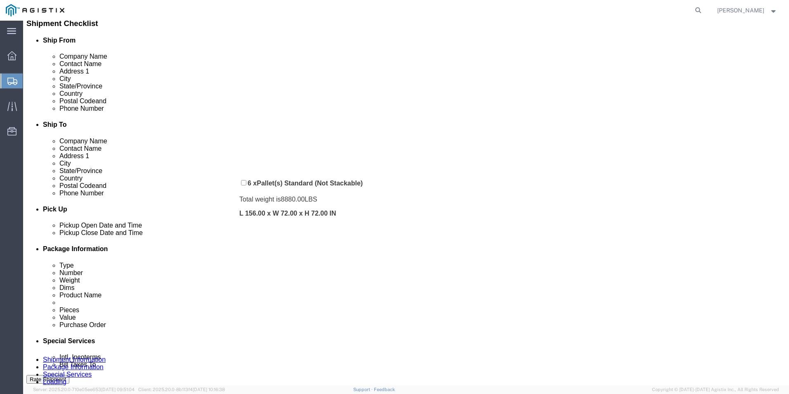
drag, startPoint x: 224, startPoint y: 225, endPoint x: 222, endPoint y: 156, distance: 68.9
click div "Pickups + Add Stop From : ABB/Hitachi Energy 500 MO-94, [GEOGRAPHIC_DATA], [GEO…"
click span "56986680"
copy span "56986680"
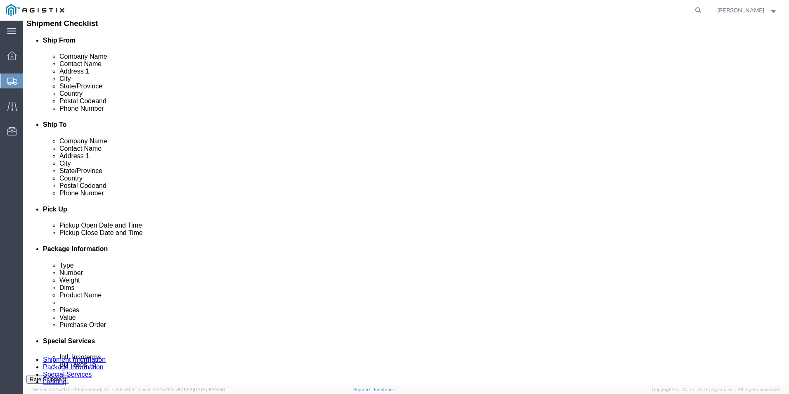
click button "Rate Shipment"
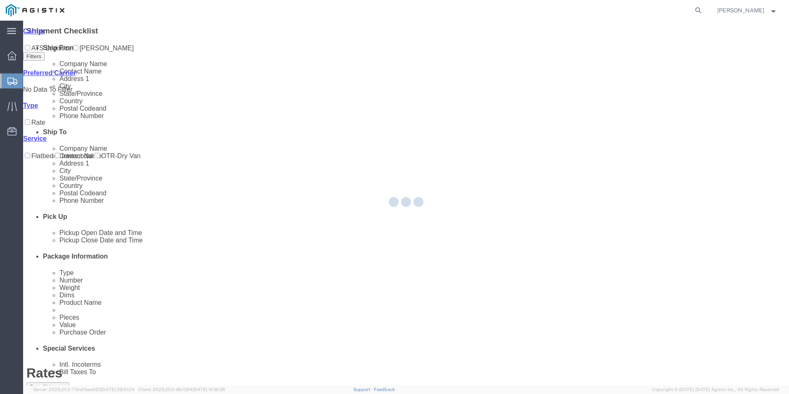
scroll to position [0, 0]
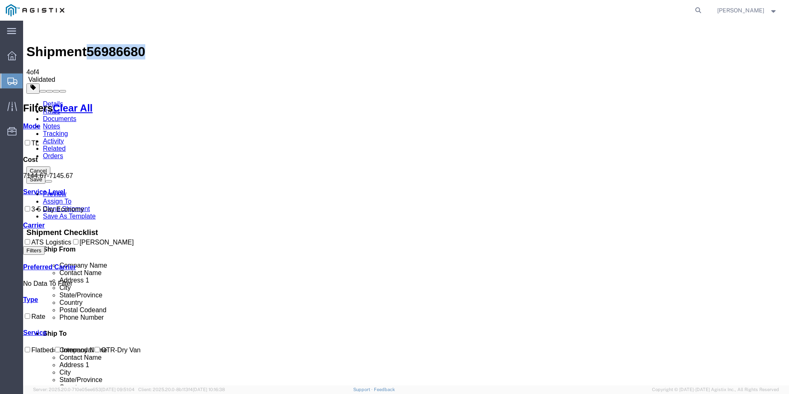
click at [76, 115] on link "Documents" at bounding box center [59, 118] width 33 height 7
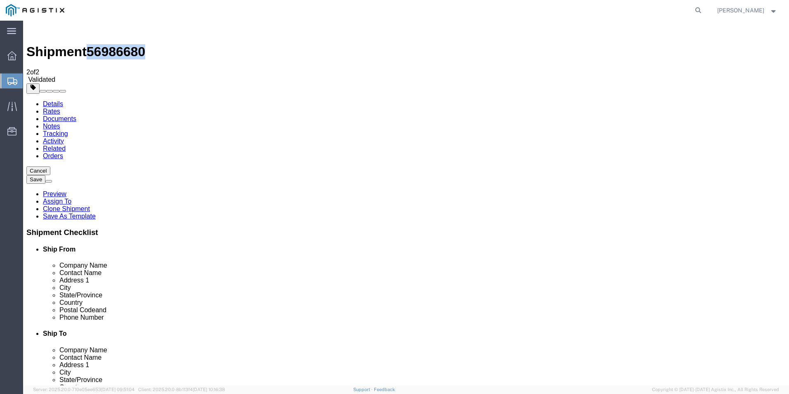
click at [60, 108] on link "Rates" at bounding box center [51, 111] width 17 height 7
